Goal: Communication & Community: Answer question/provide support

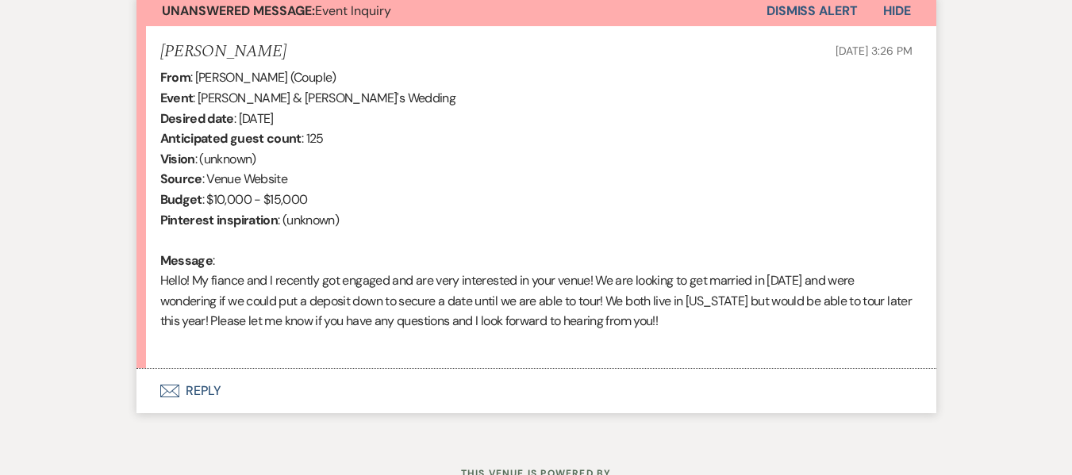
scroll to position [622, 0]
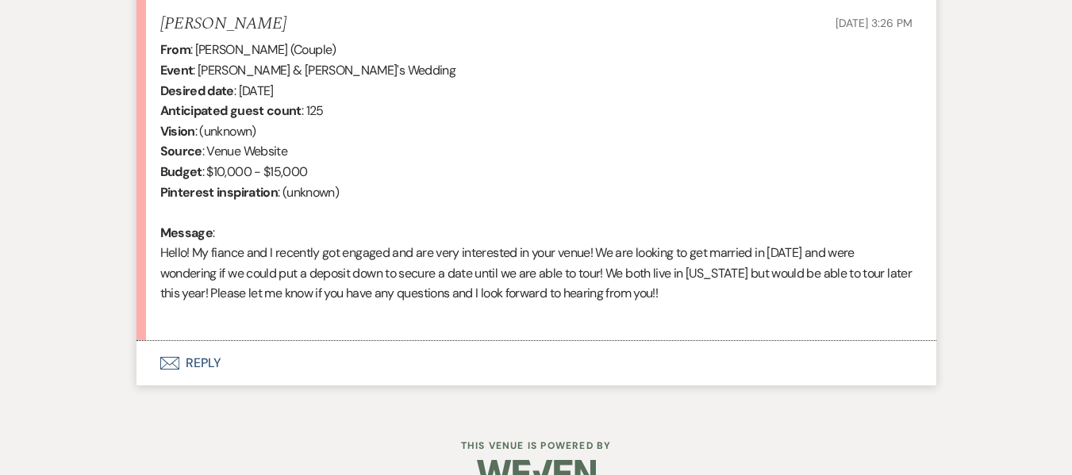
click at [186, 361] on button "Envelope Reply" at bounding box center [536, 363] width 800 height 44
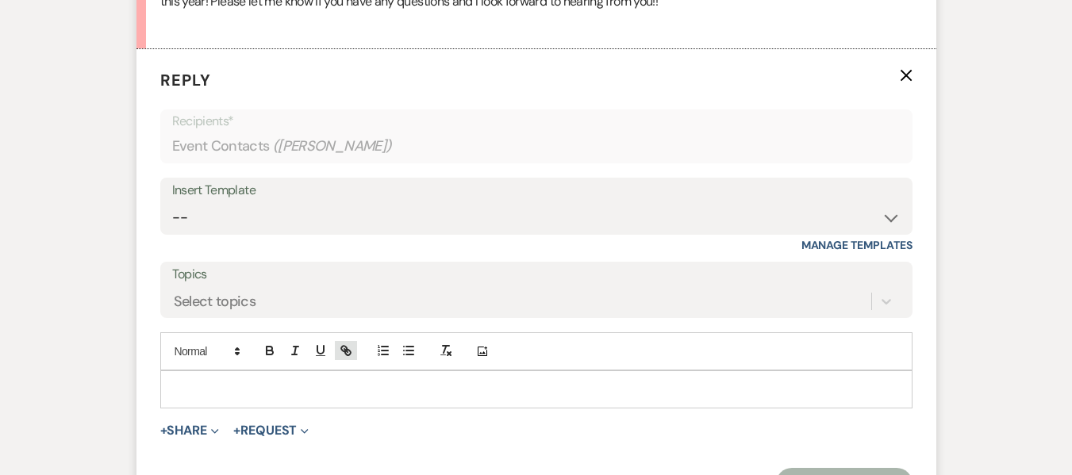
scroll to position [939, 0]
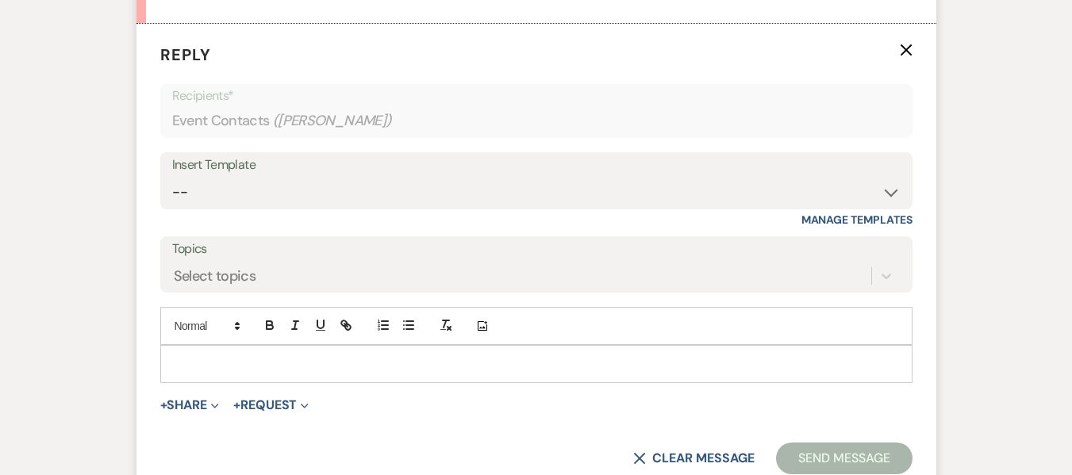
click at [251, 359] on p at bounding box center [536, 363] width 727 height 17
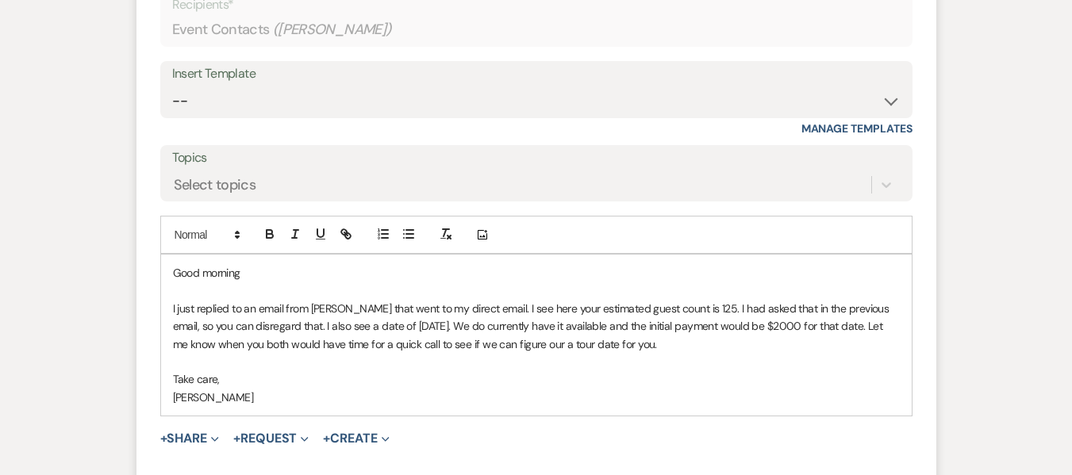
scroll to position [1198, 0]
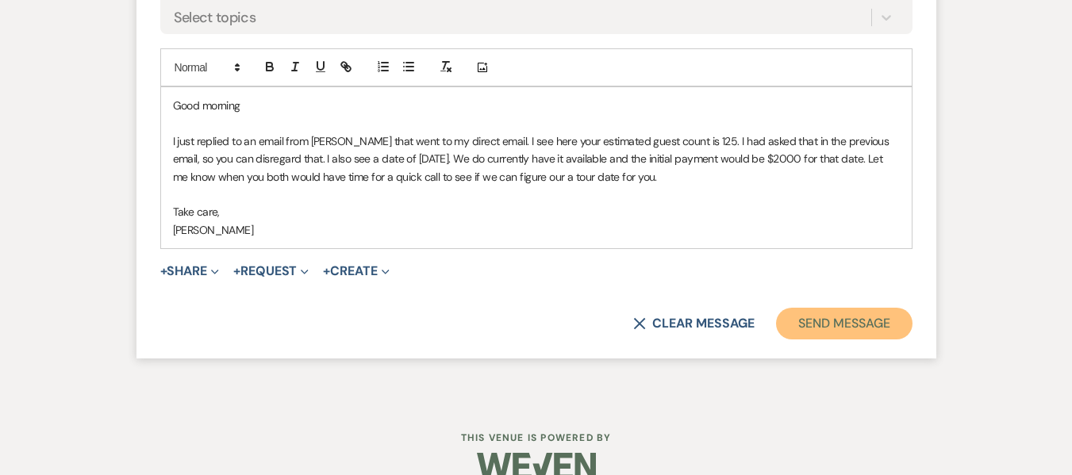
click at [793, 338] on button "Send Message" at bounding box center [844, 324] width 136 height 32
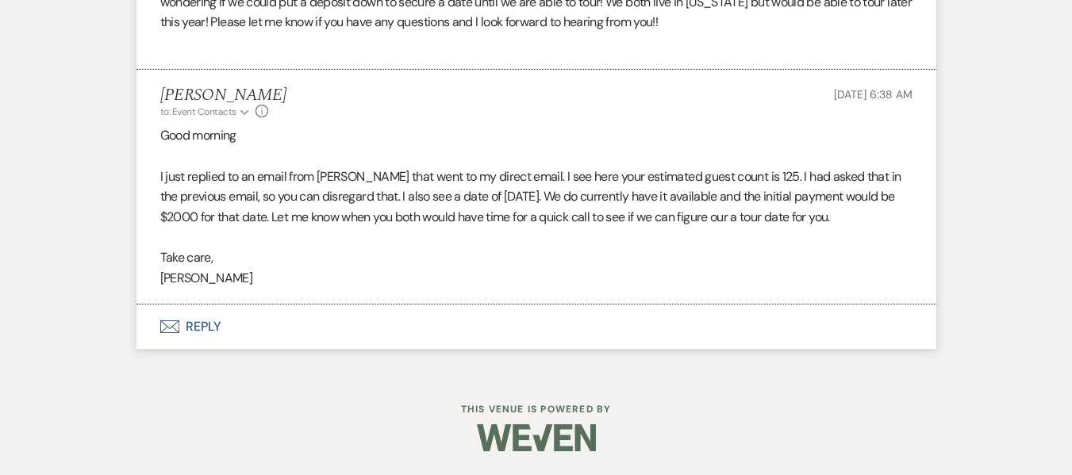
scroll to position [893, 0]
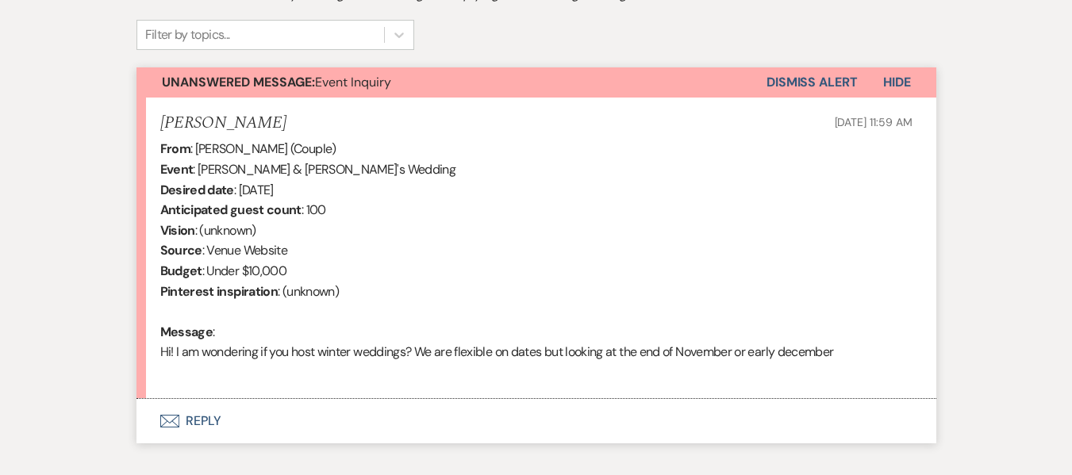
click at [278, 416] on button "Envelope Reply" at bounding box center [536, 421] width 800 height 44
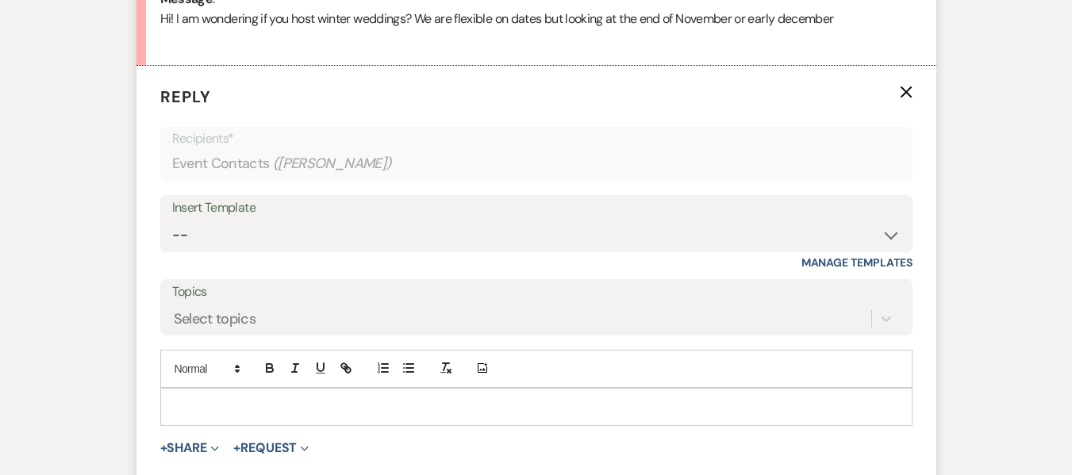
scroll to position [999, 0]
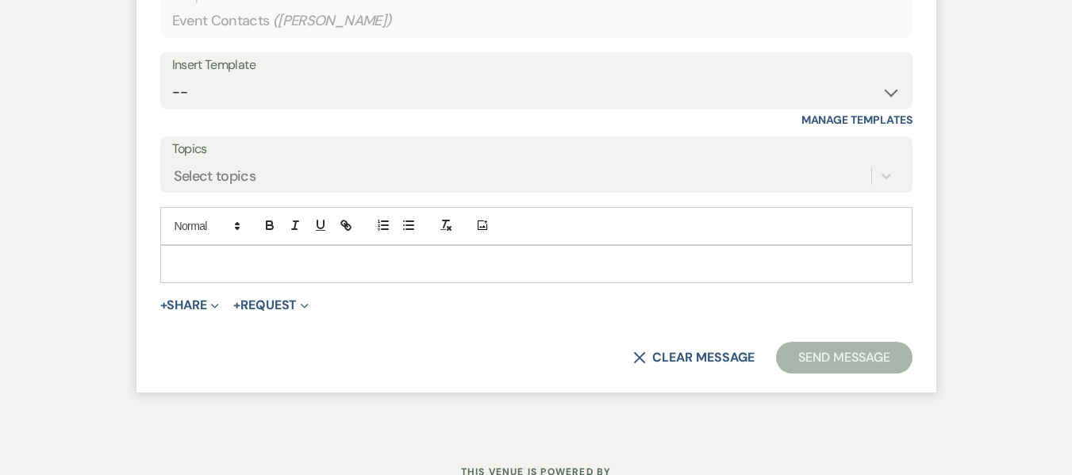
click at [215, 263] on p at bounding box center [536, 263] width 727 height 17
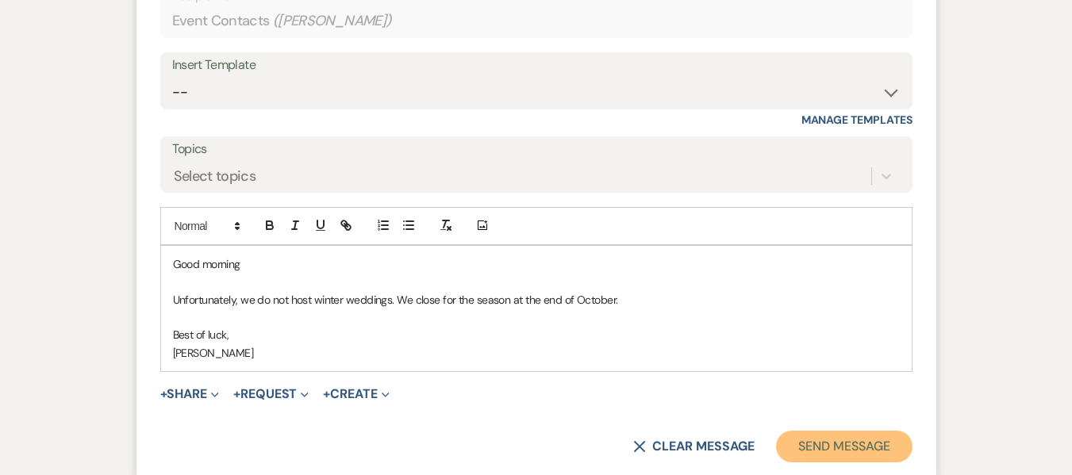
click at [813, 440] on button "Send Message" at bounding box center [844, 447] width 136 height 32
